Goal: Book appointment/travel/reservation

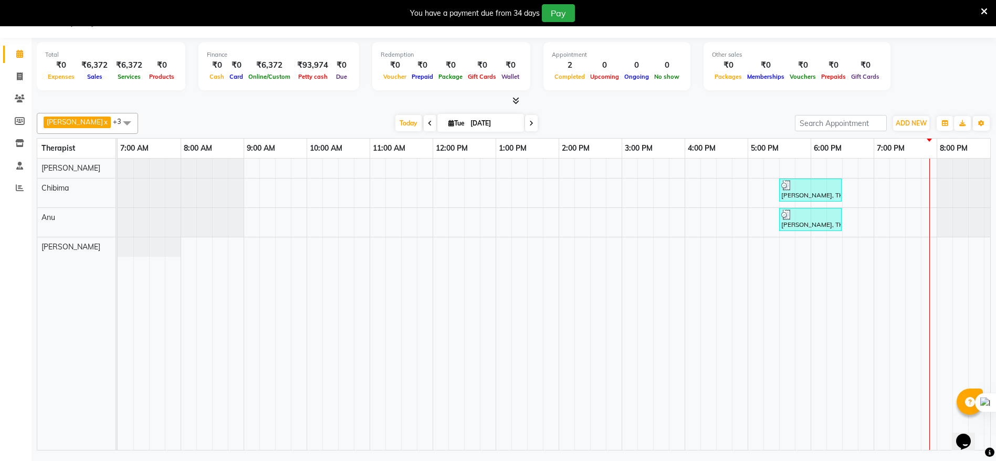
scroll to position [26, 0]
click at [932, 221] on div "[PERSON_NAME], TK01, 05:30 PM-06:30 PM, Traditional Swedish Relaxation Therapy …" at bounding box center [622, 304] width 1008 height 291
select select "86020"
select select "tentative"
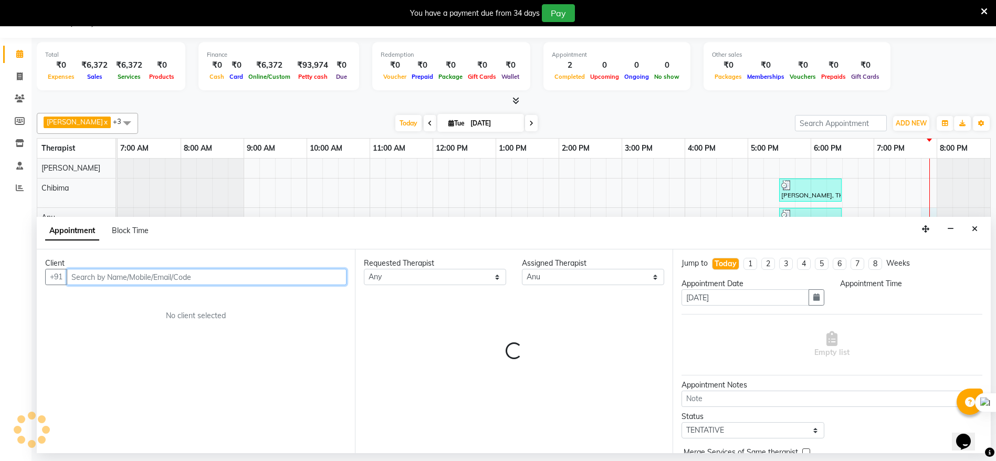
select select "1185"
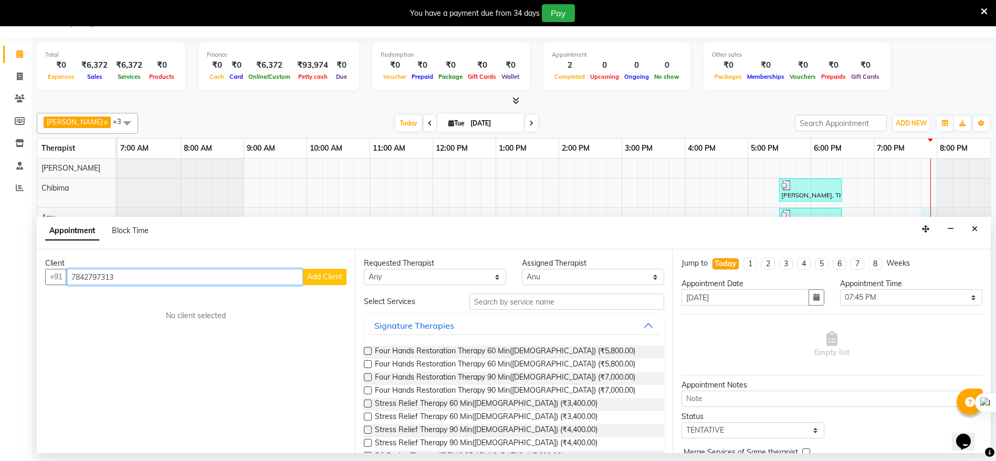
type input "7842797313"
click at [328, 277] on span "Add Client" at bounding box center [324, 276] width 35 height 9
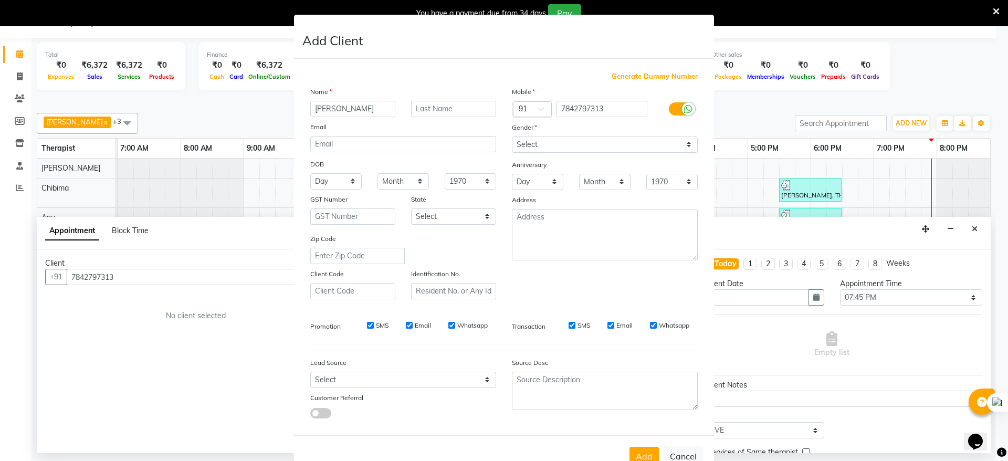
type input "[PERSON_NAME]"
click at [595, 148] on select "Select [DEMOGRAPHIC_DATA] [DEMOGRAPHIC_DATA] Other Prefer Not To Say" at bounding box center [605, 145] width 186 height 16
select select "[DEMOGRAPHIC_DATA]"
click at [512, 137] on select "Select [DEMOGRAPHIC_DATA] [DEMOGRAPHIC_DATA] Other Prefer Not To Say" at bounding box center [605, 145] width 186 height 16
click at [639, 455] on button "Add" at bounding box center [644, 456] width 29 height 19
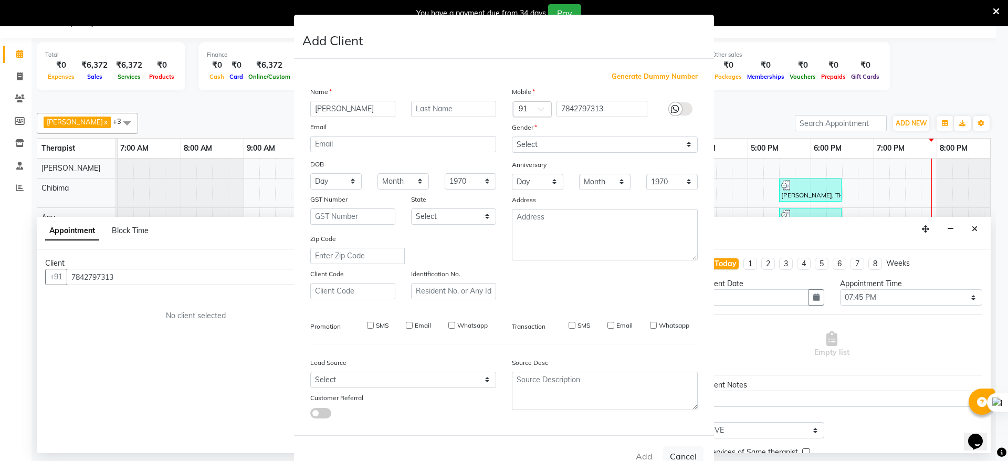
type input "78******13"
select select
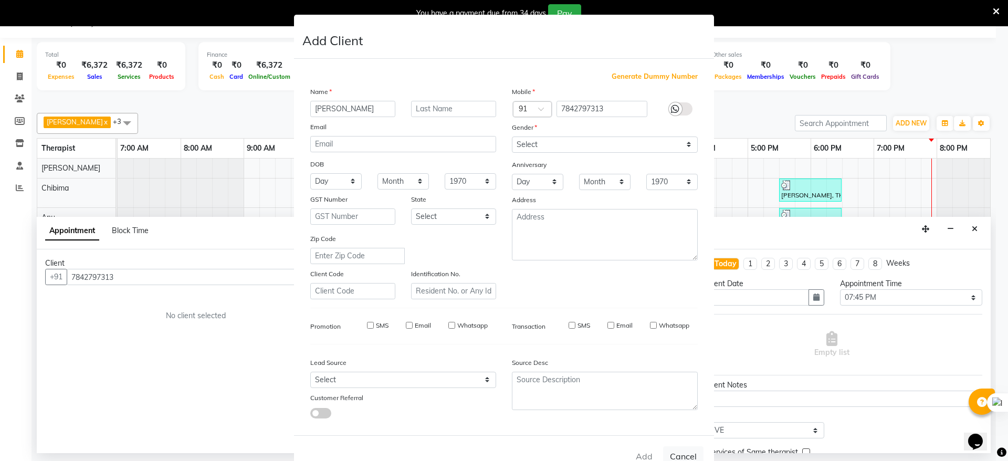
select select
checkbox input "false"
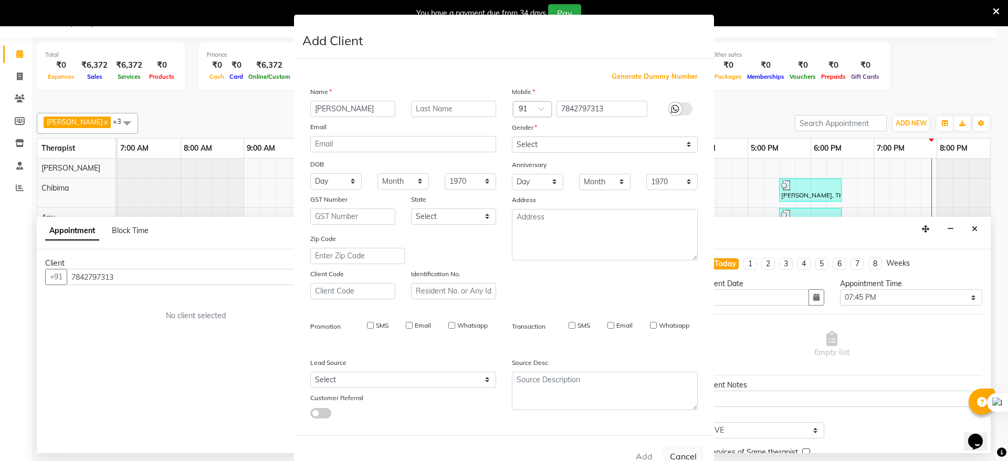
checkbox input "false"
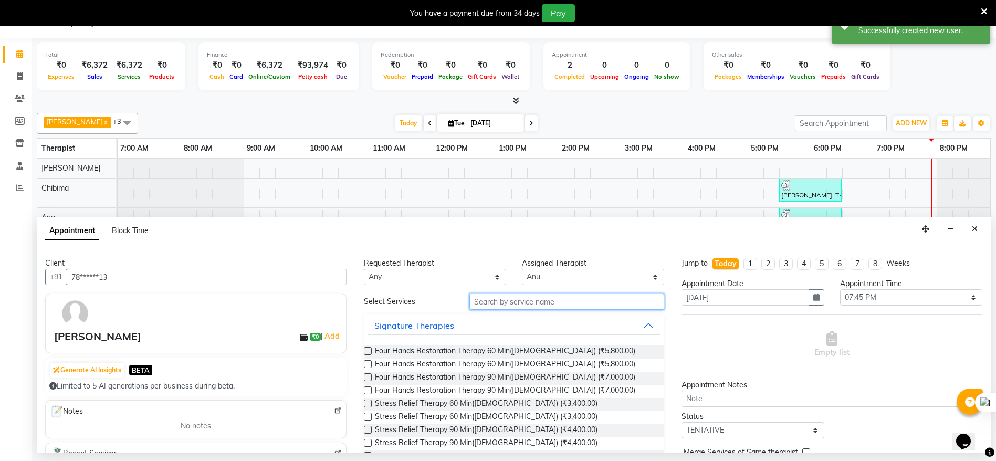
click at [562, 305] on input "text" at bounding box center [566, 301] width 195 height 16
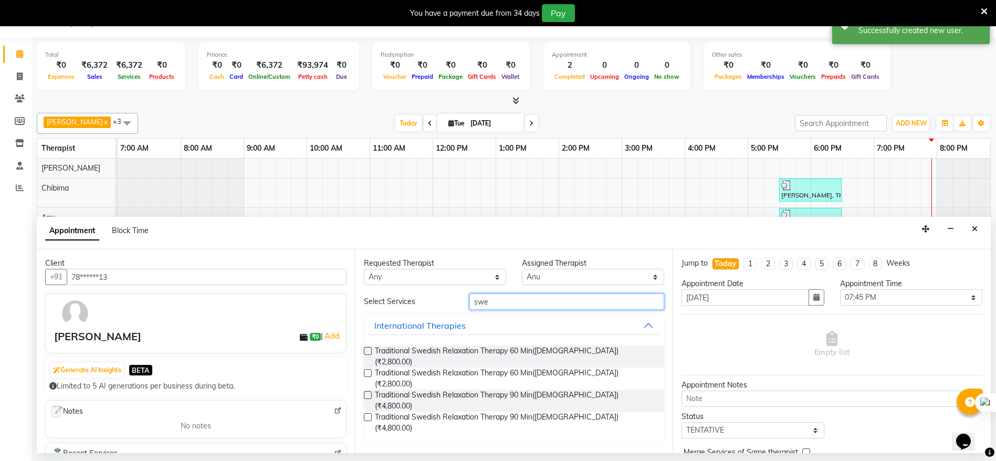
type input "swe"
click at [368, 352] on label at bounding box center [368, 351] width 8 height 8
click at [368, 352] on input "checkbox" at bounding box center [367, 352] width 7 height 7
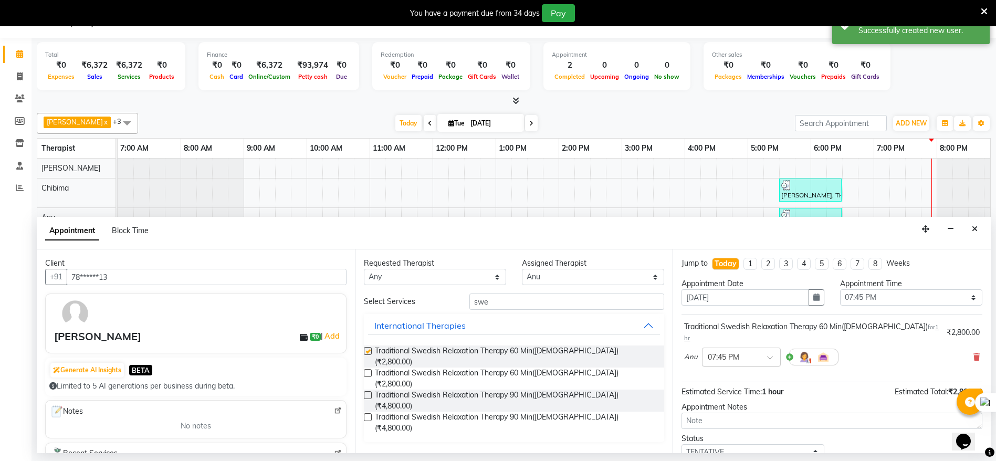
checkbox input "false"
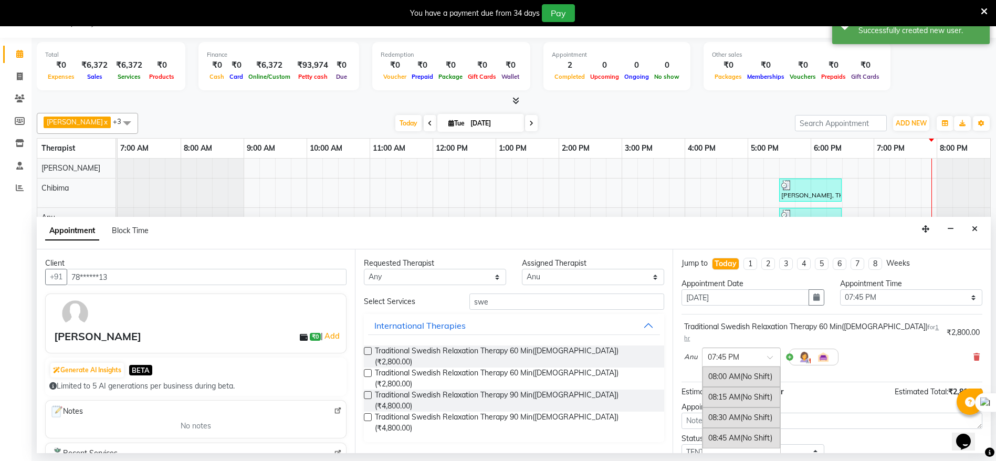
click at [765, 351] on div at bounding box center [741, 356] width 78 height 11
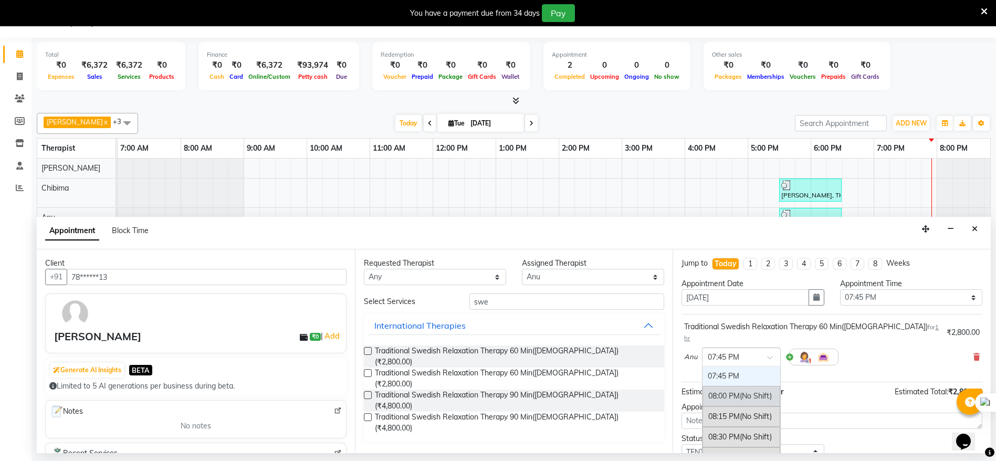
click at [730, 386] on div "08:00 PM (No Shift)" at bounding box center [741, 396] width 78 height 20
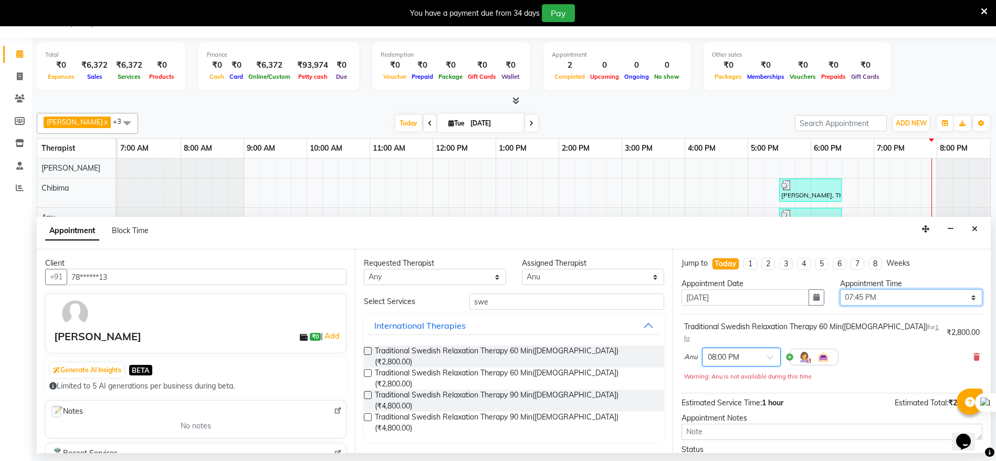
drag, startPoint x: 906, startPoint y: 295, endPoint x: 897, endPoint y: 313, distance: 20.7
click at [906, 295] on select "Select 08:00 AM 08:15 AM 08:30 AM 08:45 AM 09:00 AM 09:15 AM 09:30 AM 09:45 AM …" at bounding box center [911, 297] width 142 height 16
select select "1200"
click at [840, 289] on select "Select 08:00 AM 08:15 AM 08:30 AM 08:45 AM 09:00 AM 09:15 AM 09:30 AM 09:45 AM …" at bounding box center [911, 297] width 142 height 16
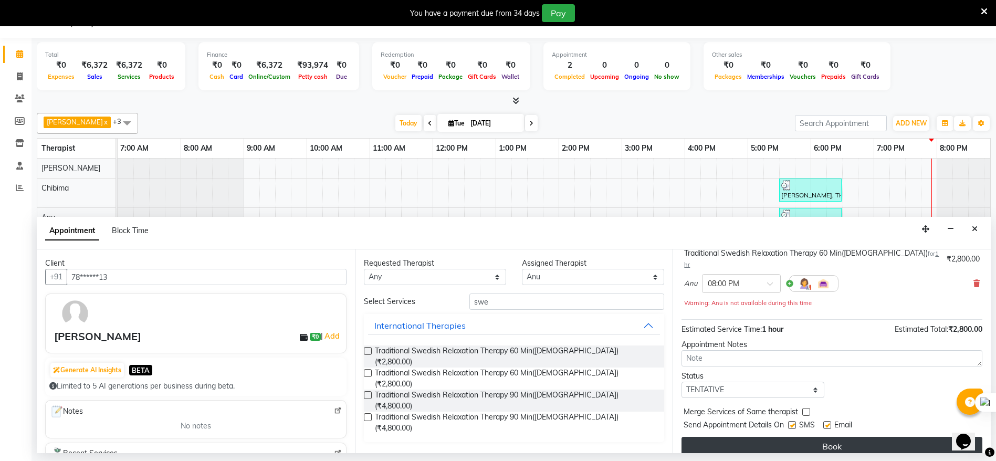
click at [816, 437] on button "Book" at bounding box center [831, 446] width 301 height 19
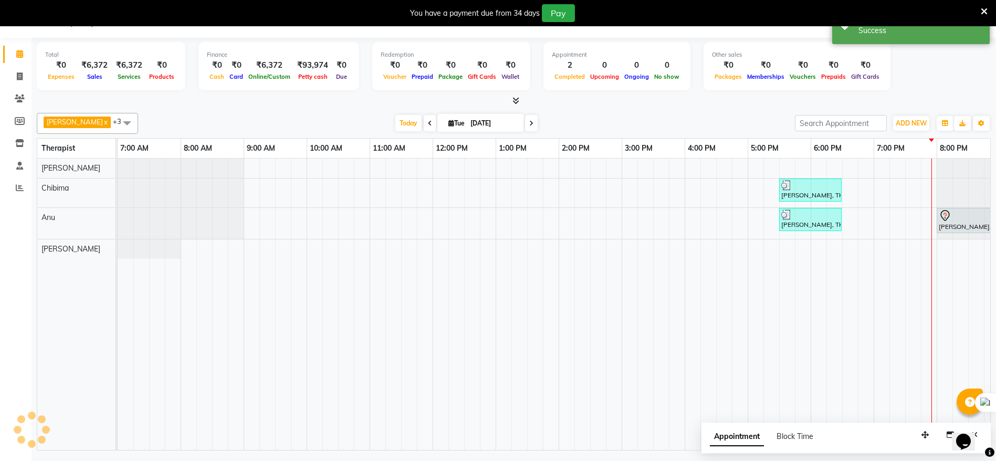
scroll to position [0, 0]
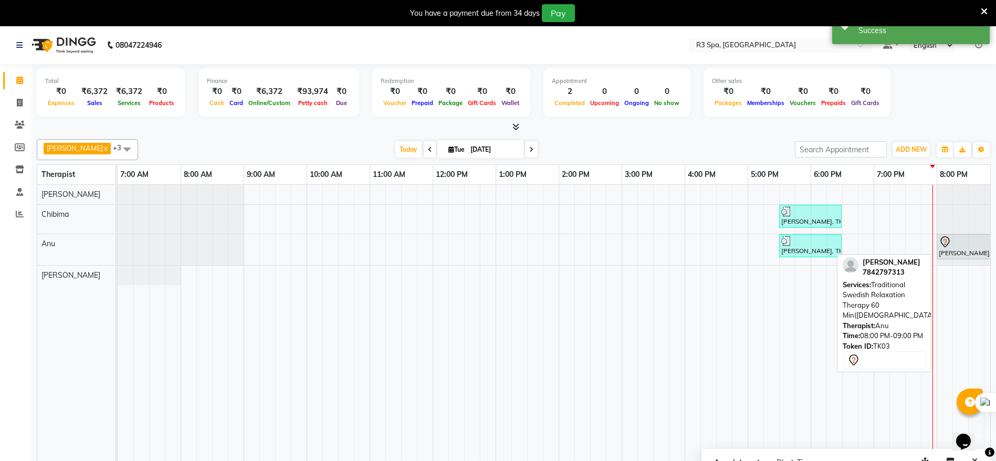
click at [943, 243] on icon at bounding box center [945, 242] width 13 height 13
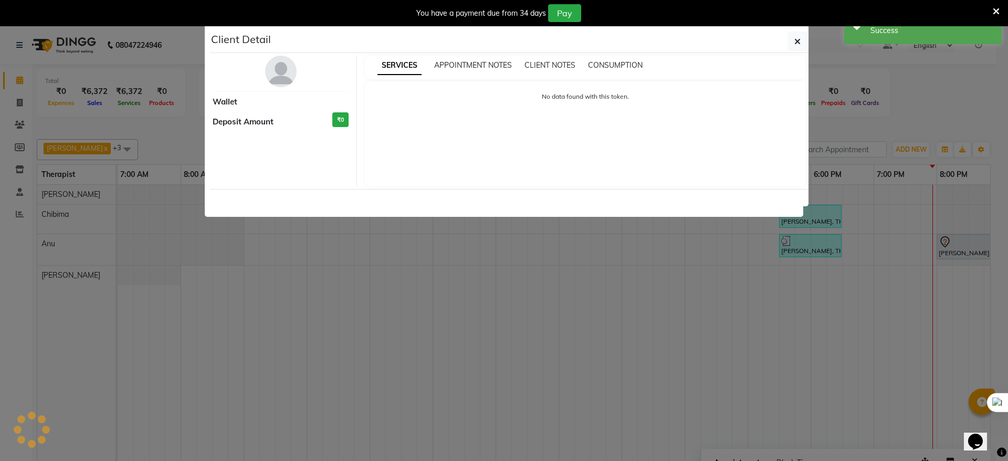
select select "7"
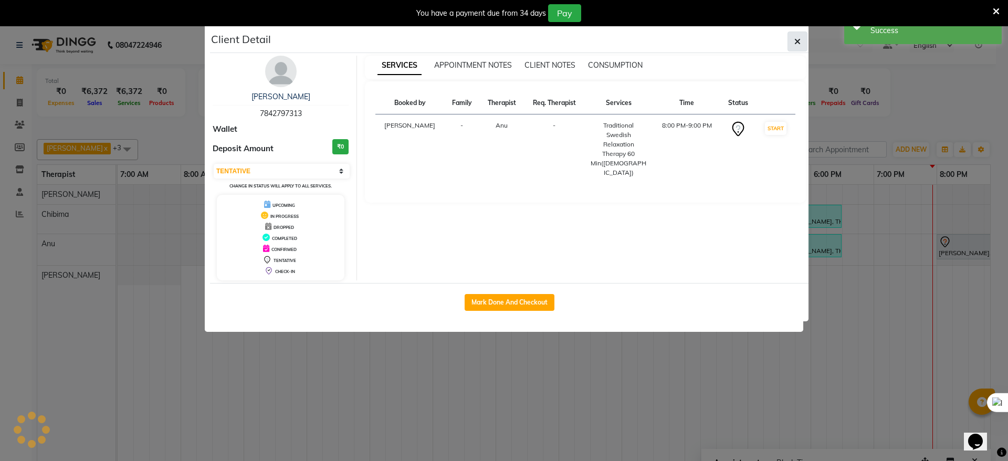
click at [802, 40] on button "button" at bounding box center [798, 42] width 20 height 20
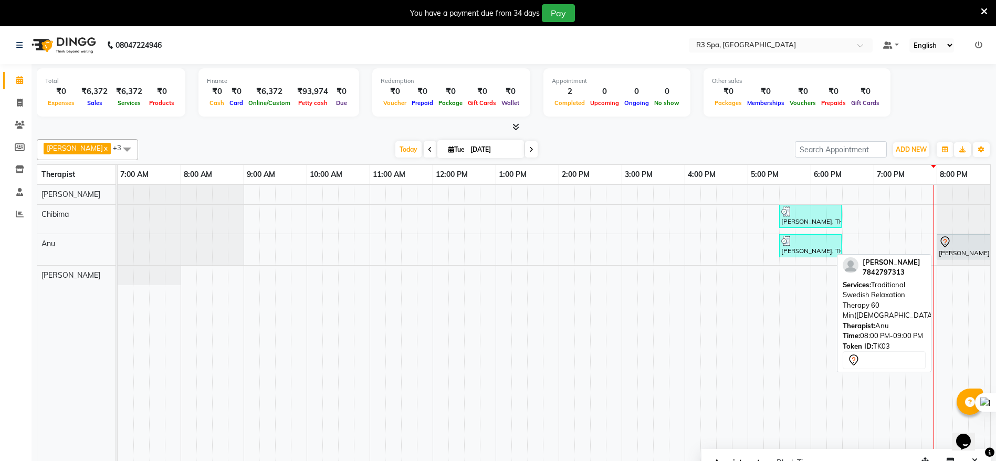
click at [958, 240] on div at bounding box center [968, 242] width 58 height 13
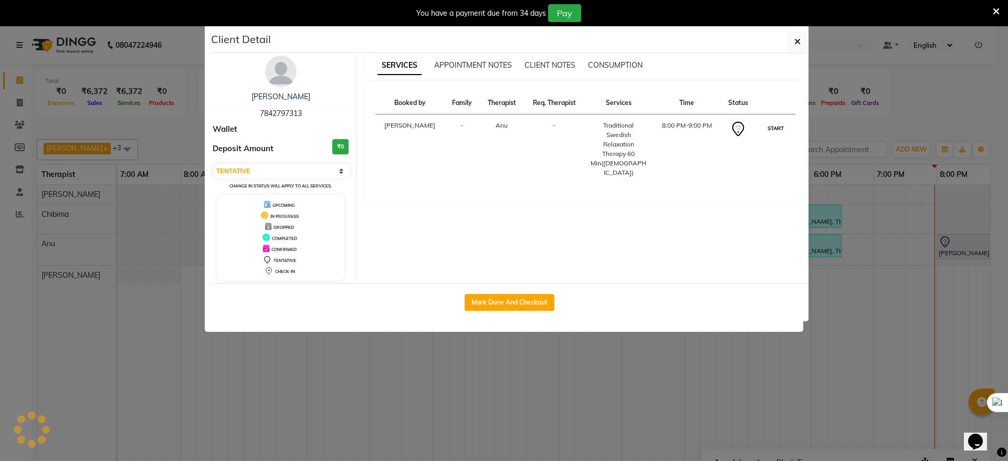
click at [769, 128] on button "START" at bounding box center [776, 128] width 22 height 13
select select "1"
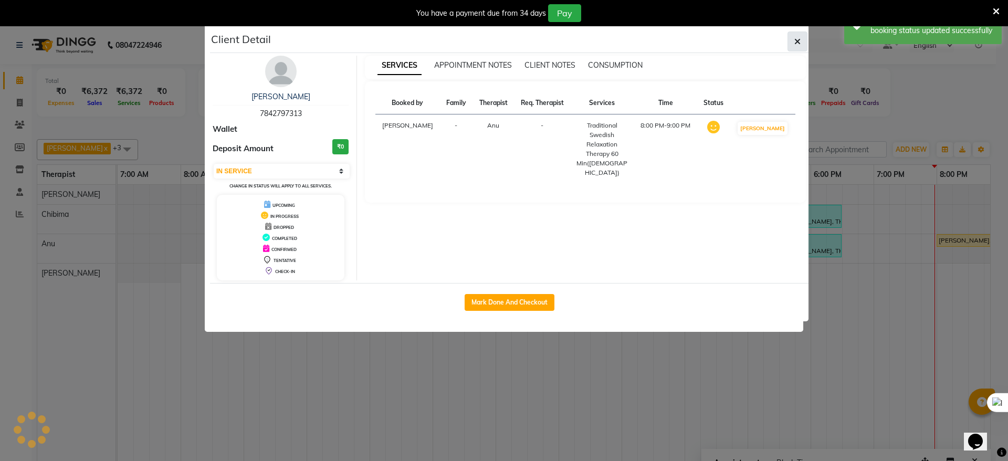
click at [803, 40] on button "button" at bounding box center [798, 42] width 20 height 20
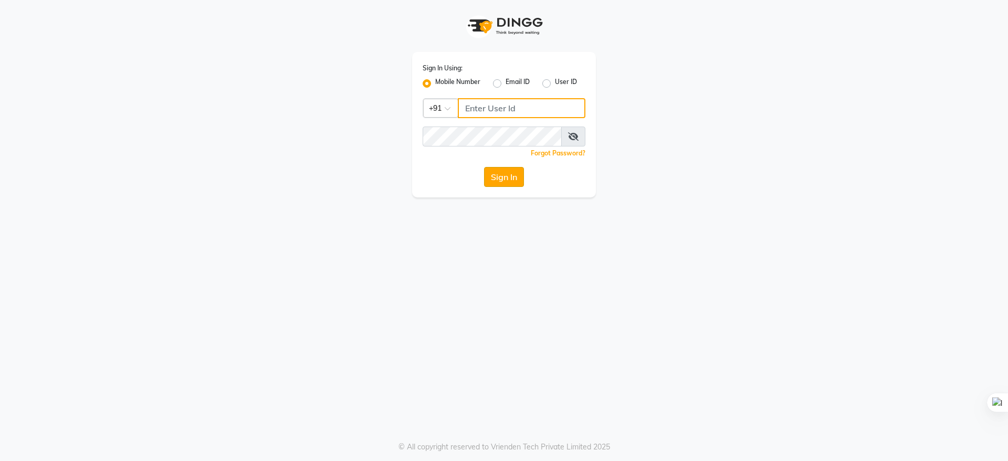
type input "9289961179"
click at [504, 179] on button "Sign In" at bounding box center [504, 177] width 40 height 20
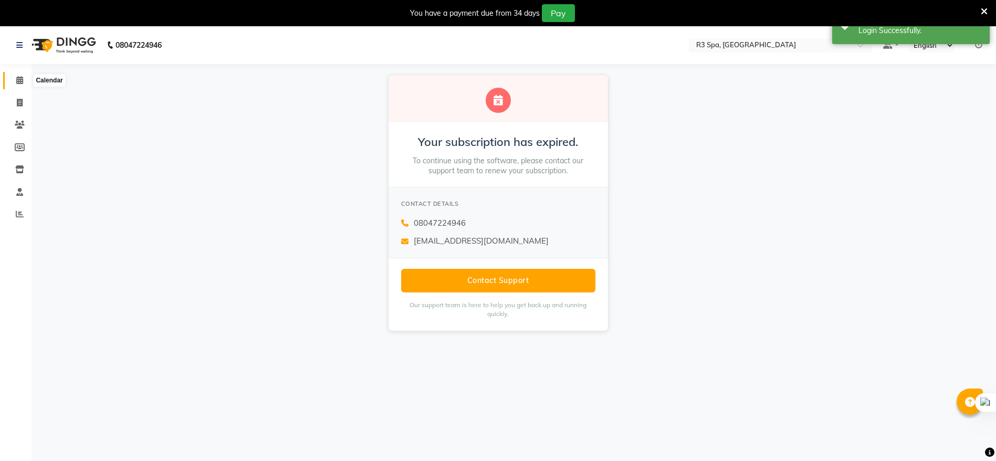
click at [22, 82] on icon at bounding box center [19, 80] width 7 height 8
